Goal: Task Accomplishment & Management: Complete application form

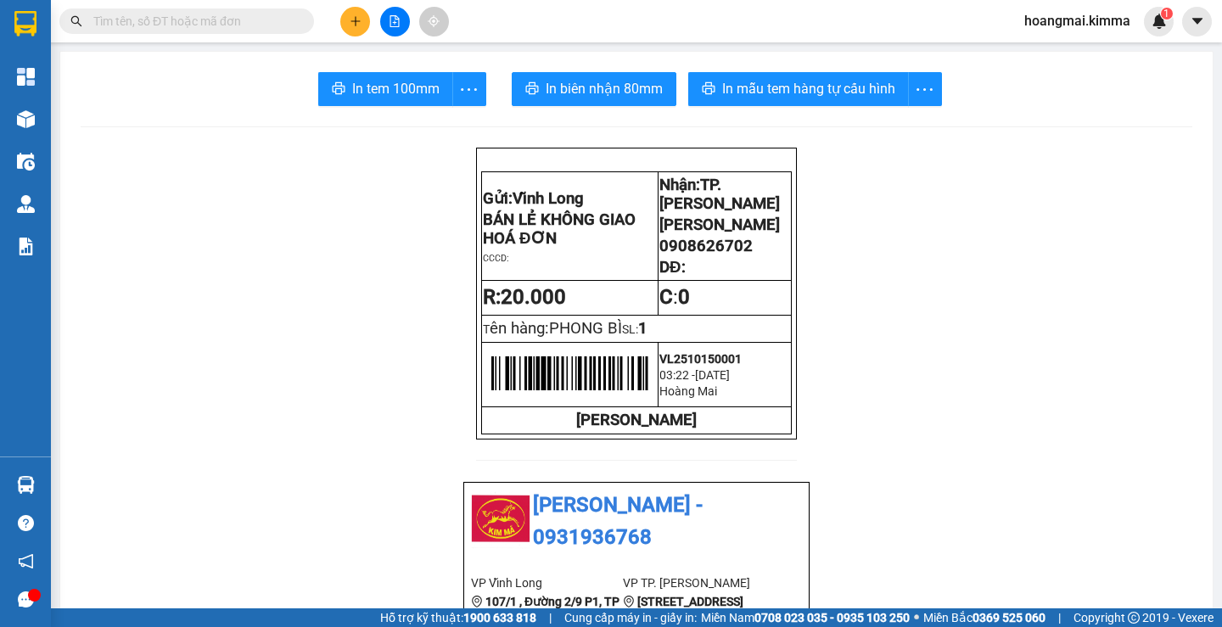
click at [360, 19] on icon "plus" at bounding box center [356, 21] width 12 height 12
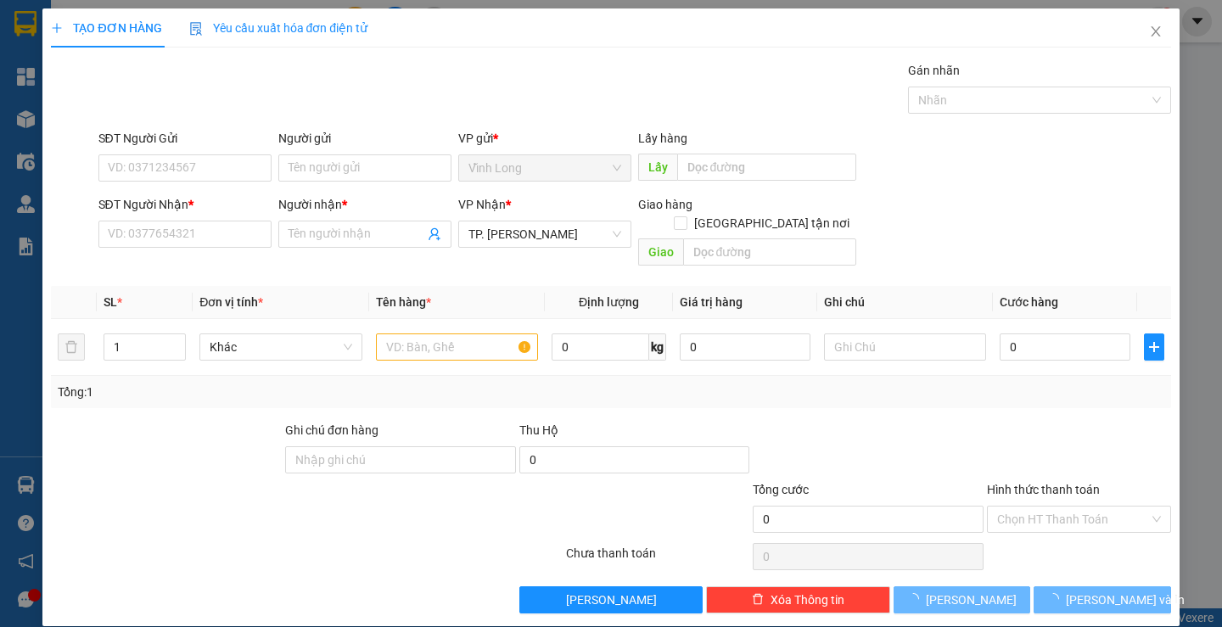
click at [311, 188] on form "SĐT Người Gửi VD: 0371234567 Người gửi Tên người gửi VP gửi * [PERSON_NAME] Lấy…" at bounding box center [610, 201] width 1119 height 144
click at [306, 162] on input "Người gửi" at bounding box center [364, 167] width 173 height 27
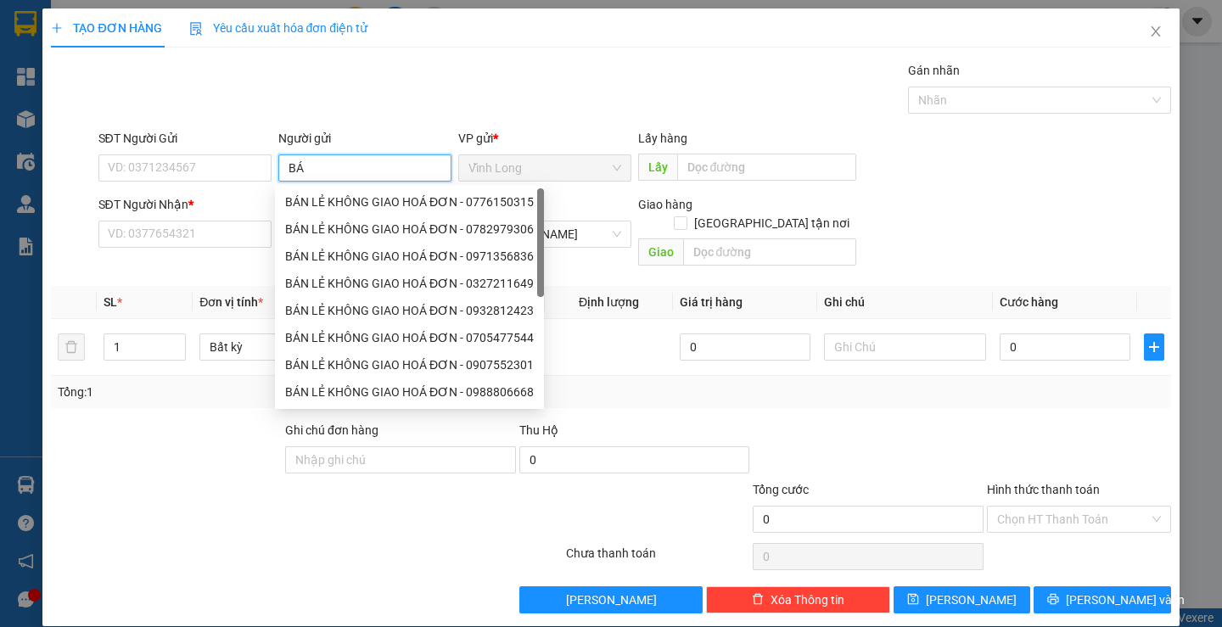
type input "BÁN"
click at [350, 208] on div "BÁN LẺ KHÔNG GIAO HOÁ ĐƠN - 0776150315" at bounding box center [409, 202] width 249 height 19
type input "0776150315"
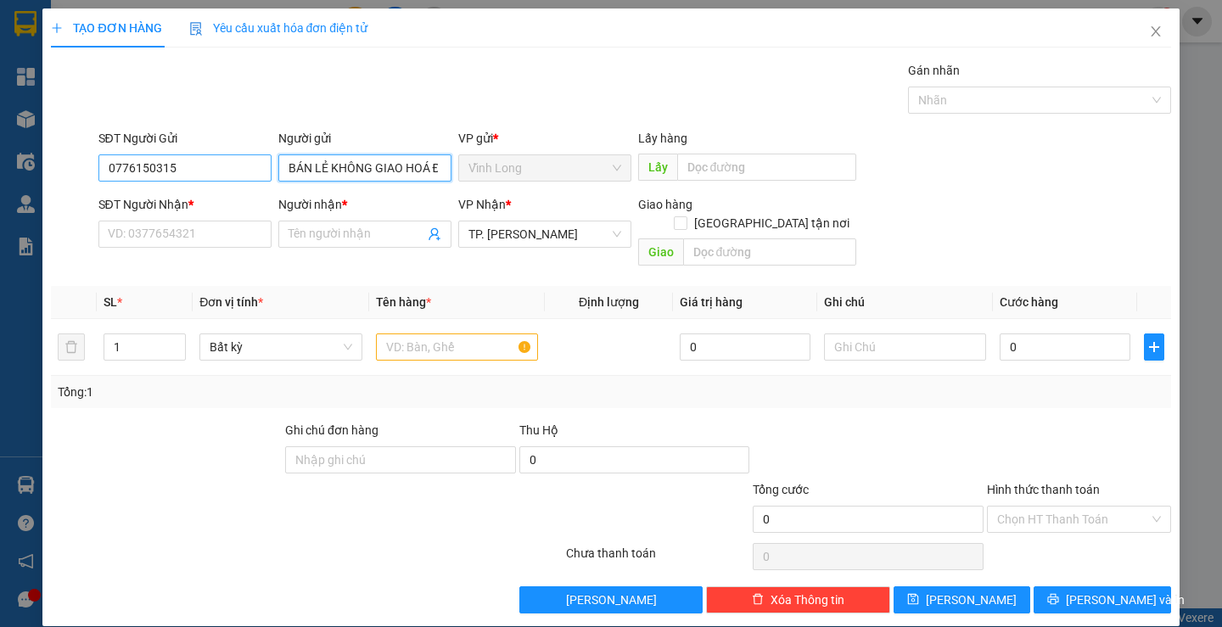
type input "BÁN LẺ KHÔNG GIAO HOÁ ĐƠN"
click at [182, 160] on input "0776150315" at bounding box center [184, 167] width 173 height 27
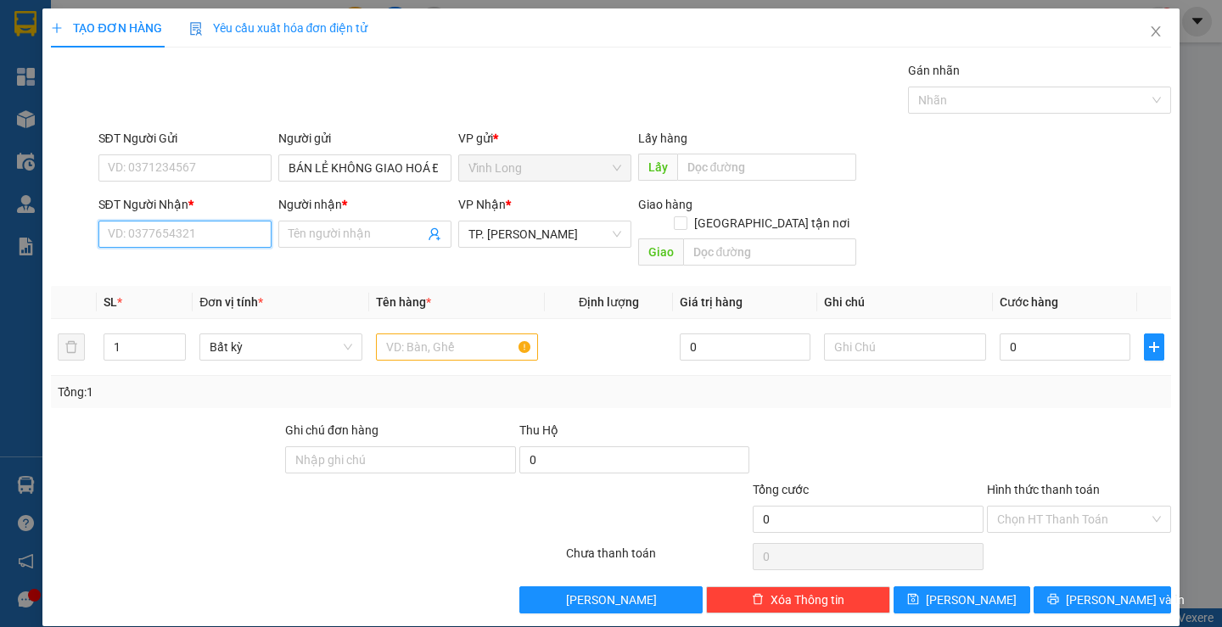
click at [194, 240] on input "SĐT Người Nhận *" at bounding box center [184, 234] width 173 height 27
click at [216, 259] on div "0798816997 - NGÓ" at bounding box center [182, 268] width 151 height 19
type input "0798816997"
type input "NGÓ"
type input "0798816997"
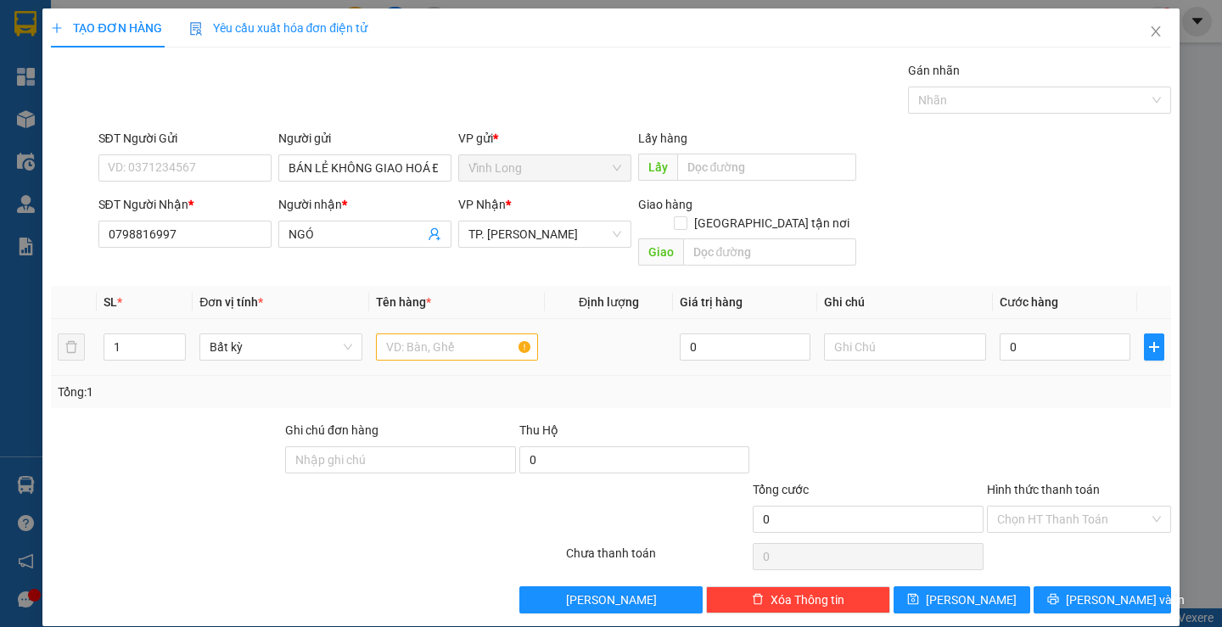
click at [417, 319] on td at bounding box center [457, 347] width 176 height 57
click at [430, 333] on input "text" at bounding box center [457, 346] width 162 height 27
type input "THÙNG MUS"
click at [897, 333] on input "text" at bounding box center [905, 346] width 162 height 27
type input "NHI"
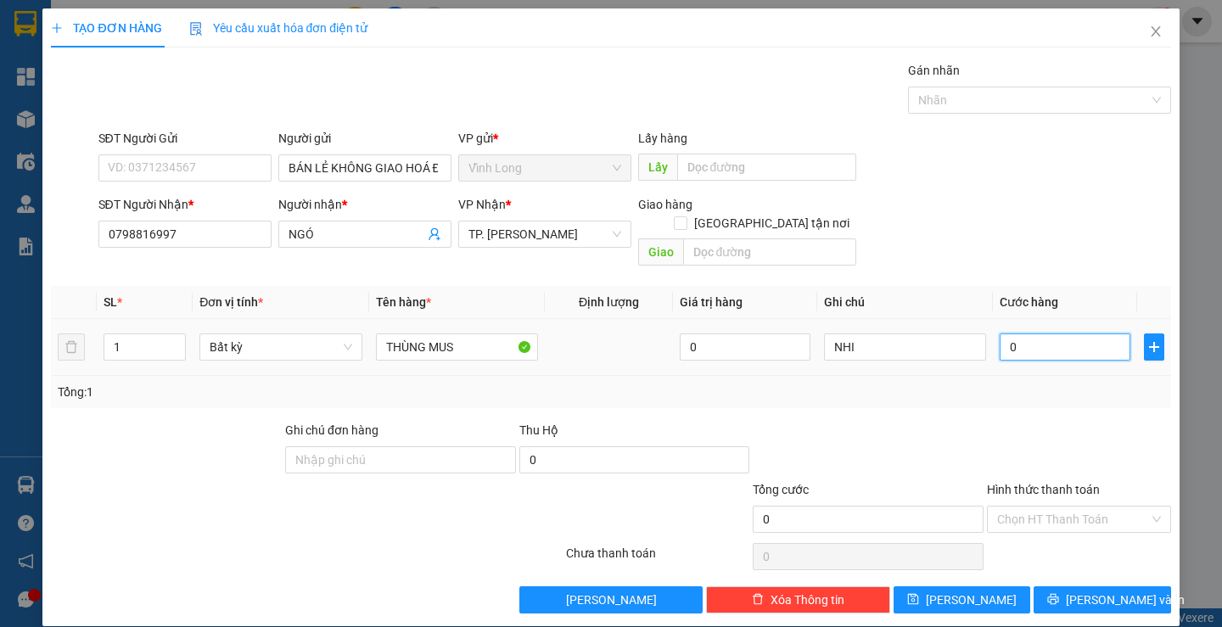
click at [1055, 335] on input "0" at bounding box center [1064, 346] width 131 height 27
type input "02"
type input "2"
type input "020"
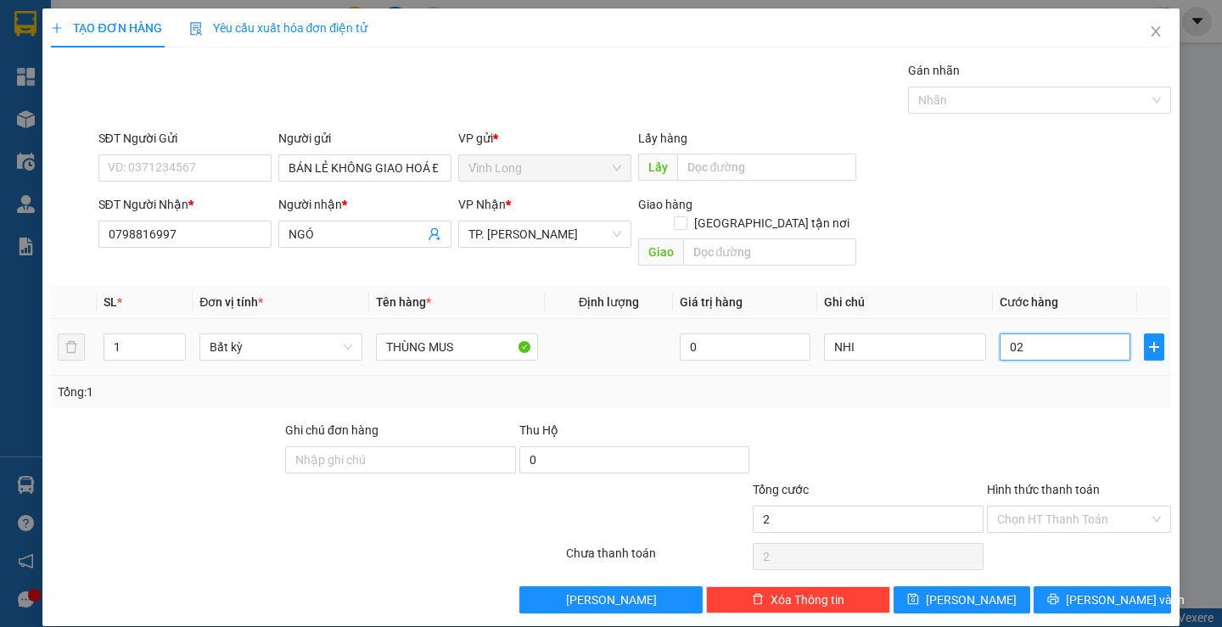
type input "20"
type input "20.000"
click at [1031, 483] on div "Hình thức thanh toán" at bounding box center [1079, 492] width 184 height 25
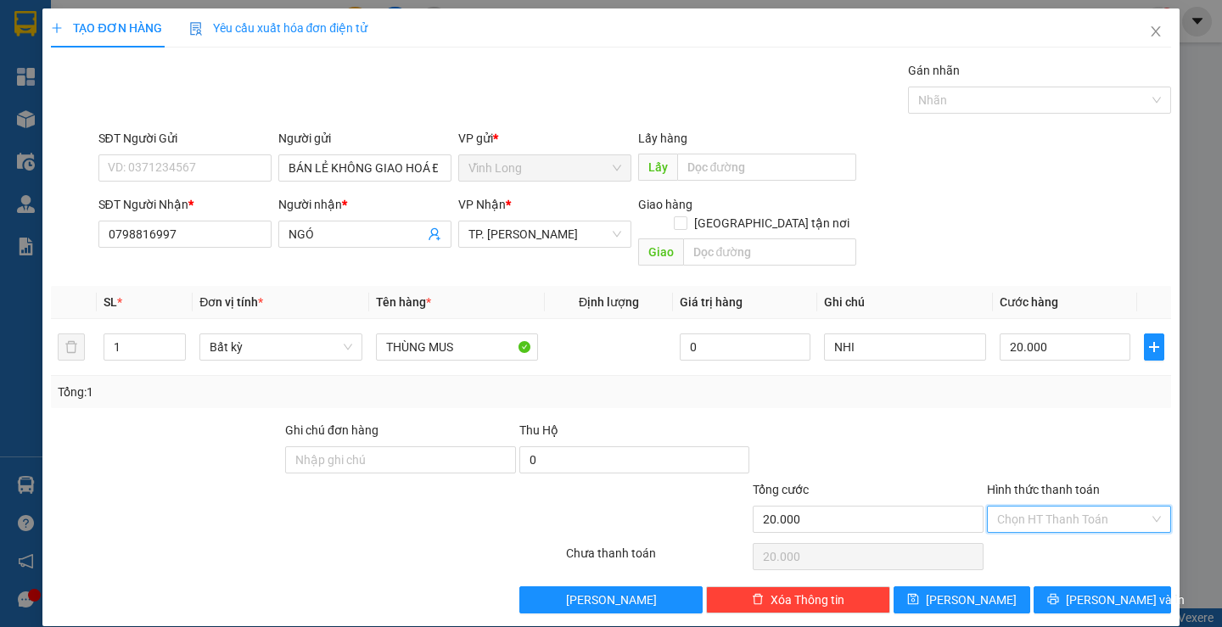
click at [1022, 508] on input "Hình thức thanh toán" at bounding box center [1073, 518] width 152 height 25
click at [1023, 530] on div "Tại văn phòng" at bounding box center [1067, 534] width 161 height 19
type input "0"
click at [1055, 586] on button "[PERSON_NAME] và In" at bounding box center [1101, 599] width 137 height 27
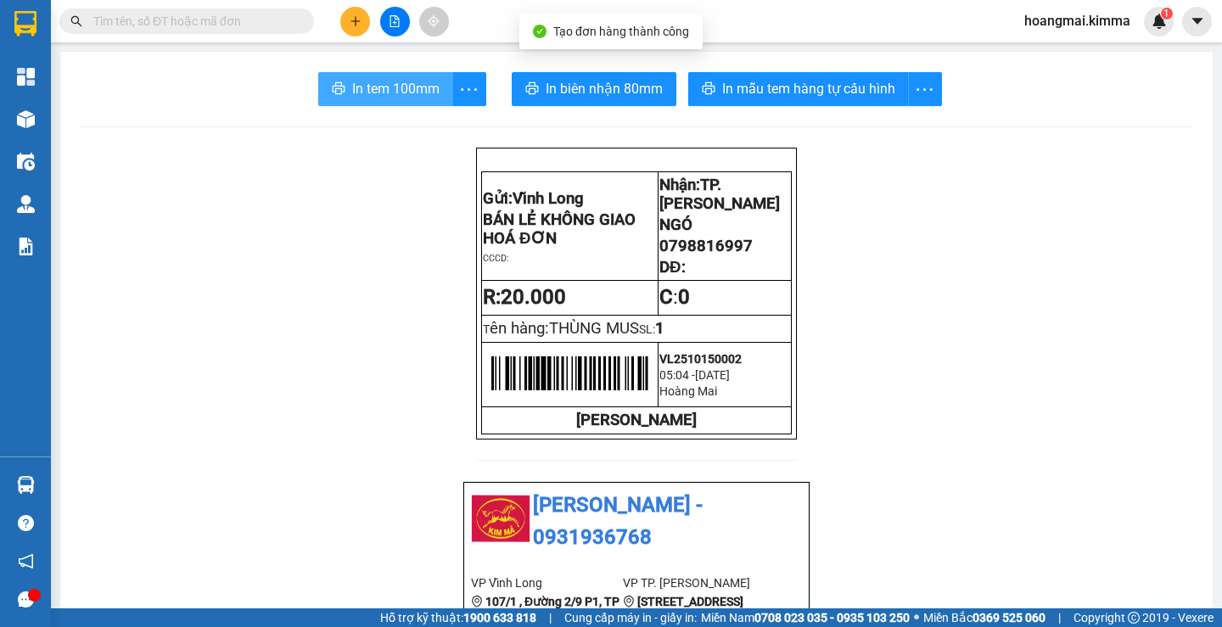
click at [406, 98] on span "In tem 100mm" at bounding box center [395, 88] width 87 height 21
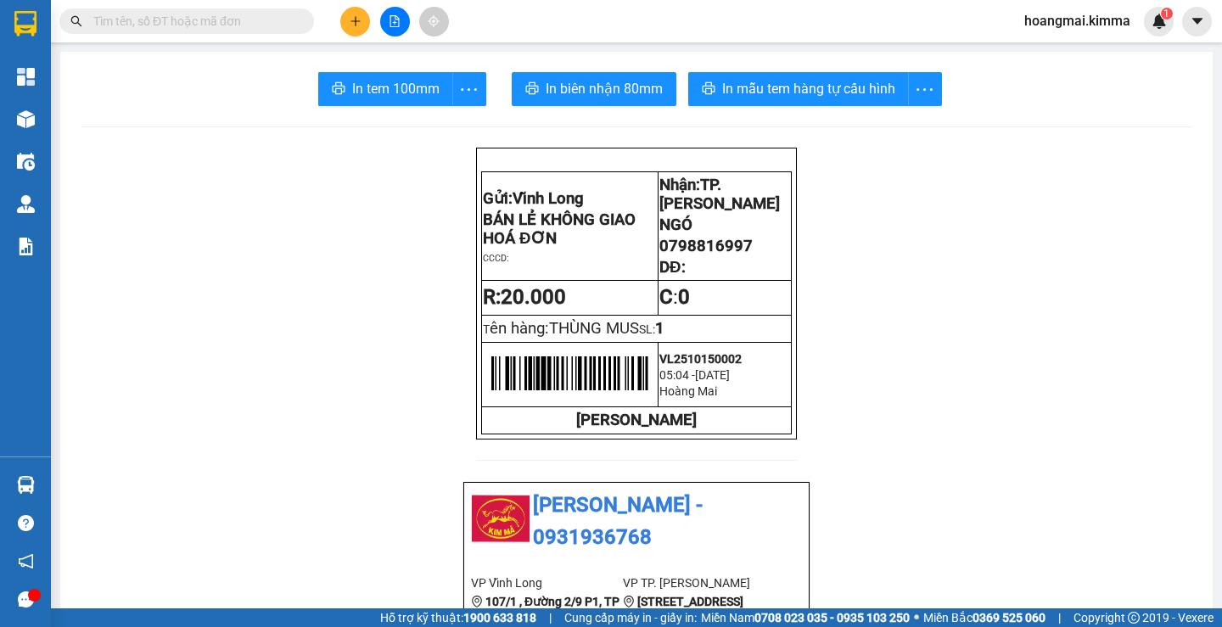
click at [205, 31] on span at bounding box center [186, 20] width 254 height 25
click at [205, 28] on span at bounding box center [186, 20] width 254 height 25
click at [205, 28] on input "text" at bounding box center [193, 21] width 200 height 19
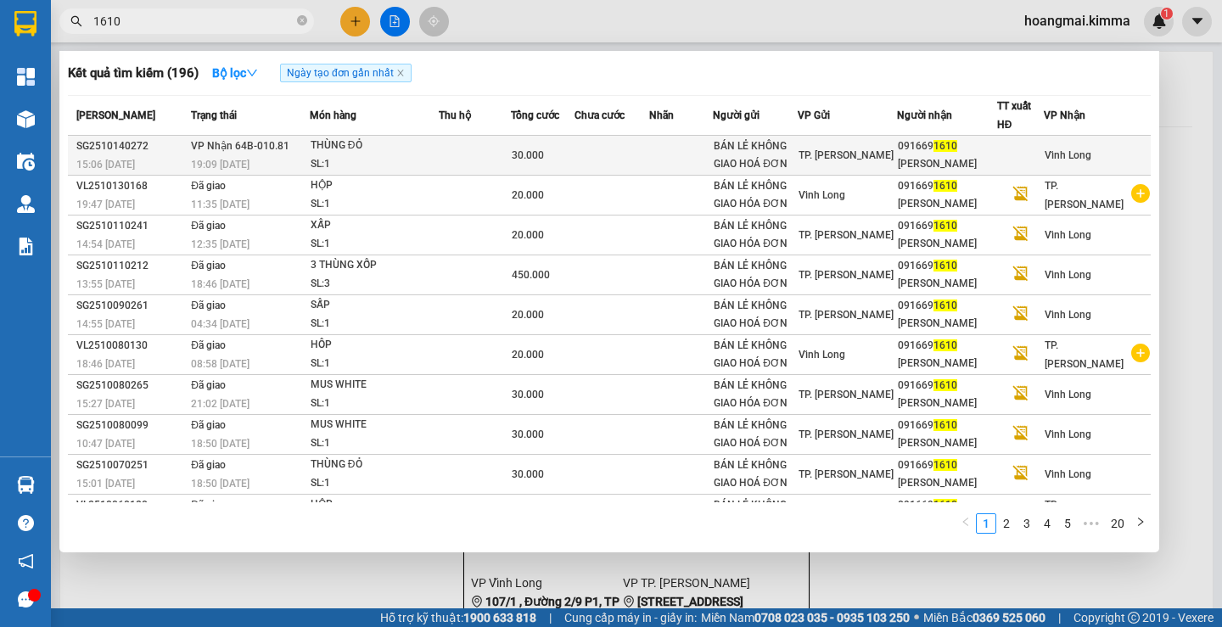
type input "1610"
click at [416, 154] on div "THÙNG ĐỎ" at bounding box center [373, 146] width 127 height 19
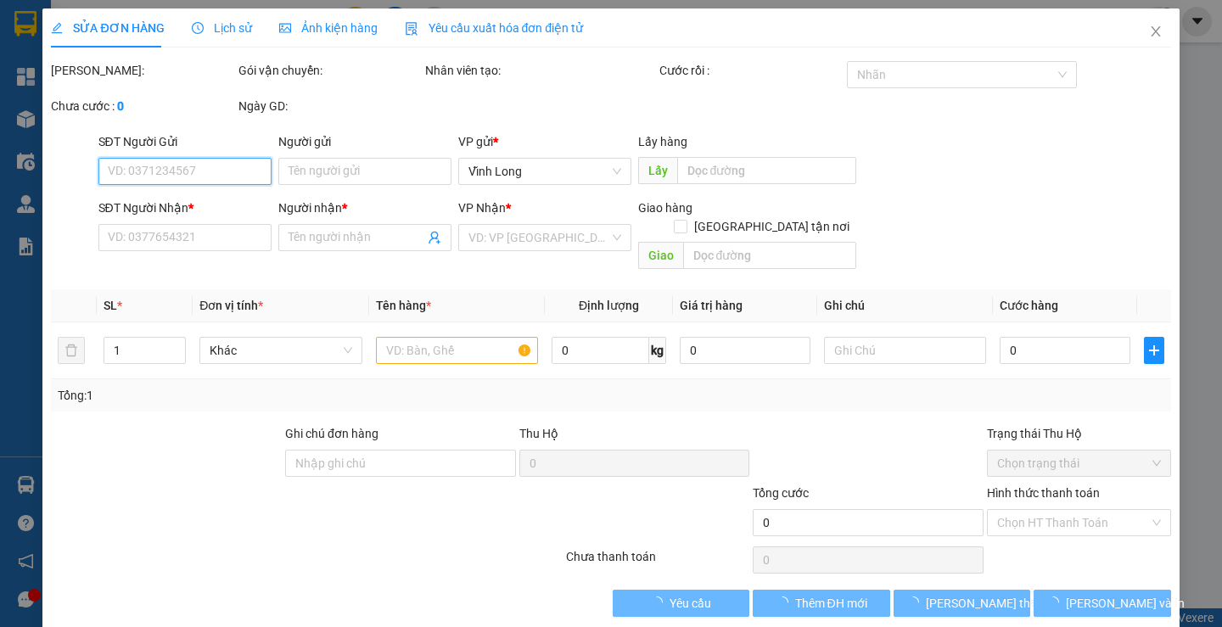
type input "BÁN LẺ KHÔNG GIAO HOÁ ĐƠN"
type input "0916691610"
type input "[PERSON_NAME]"
type input "30.000"
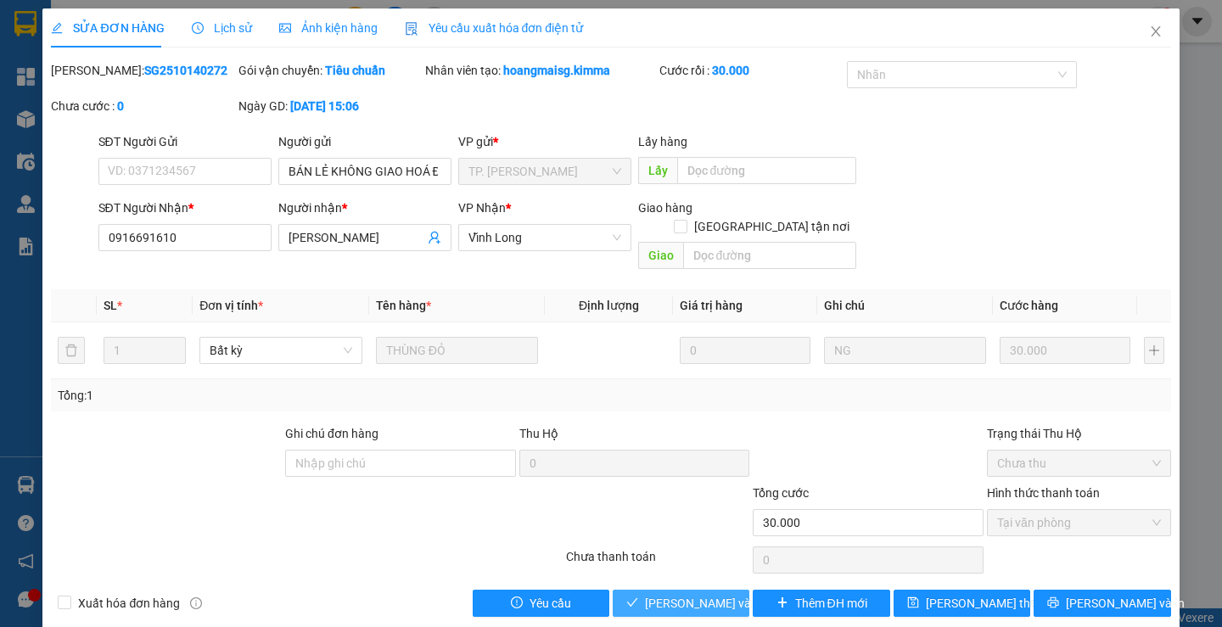
click at [685, 594] on span "[PERSON_NAME] và Giao hàng" at bounding box center [726, 603] width 163 height 19
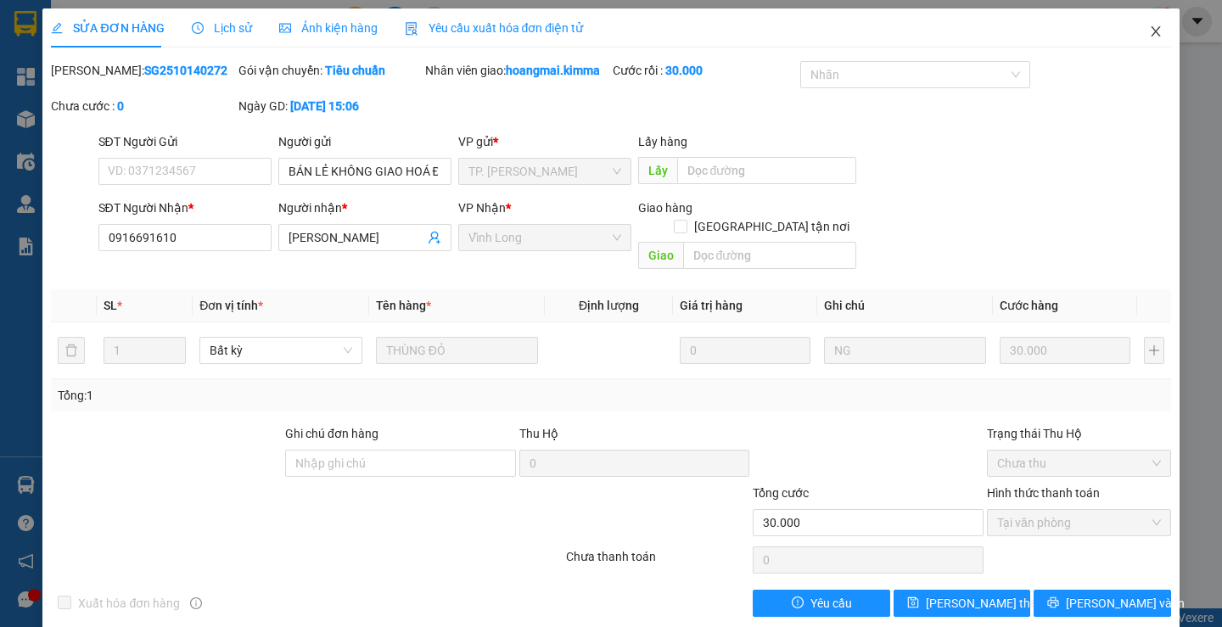
click at [1149, 36] on icon "close" at bounding box center [1156, 32] width 14 height 14
